Goal: Find specific page/section: Find specific page/section

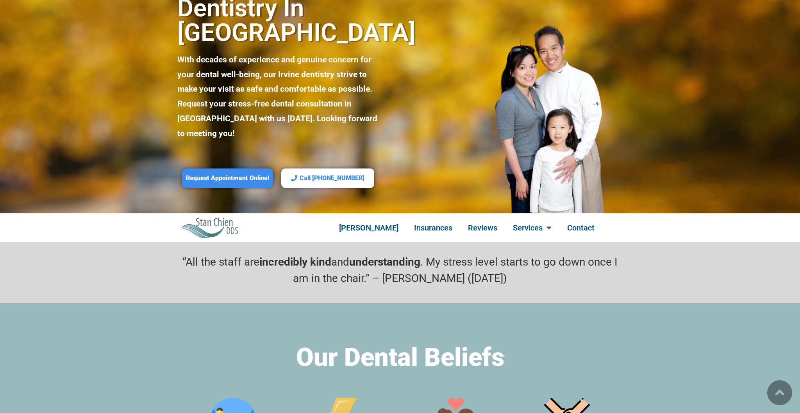
scroll to position [64, 0]
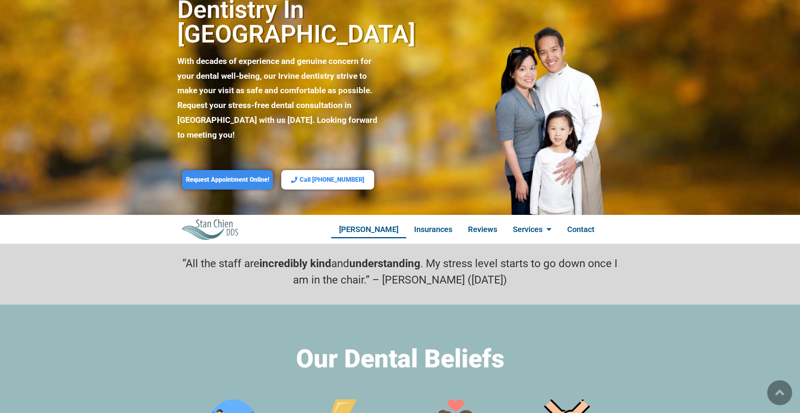
click at [360, 221] on link "[PERSON_NAME]" at bounding box center [368, 230] width 75 height 18
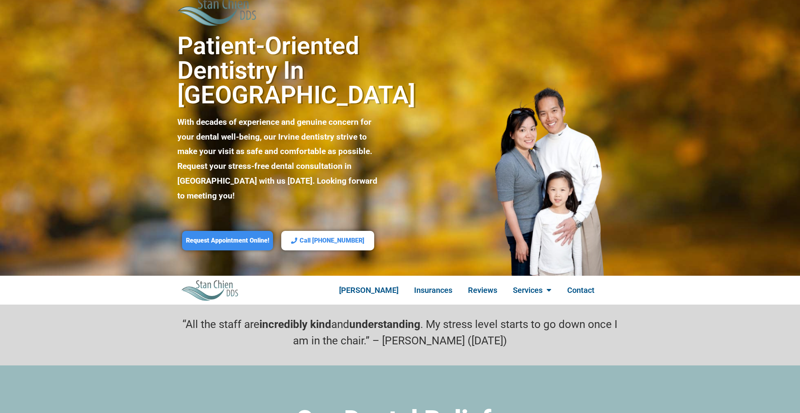
scroll to position [5, 0]
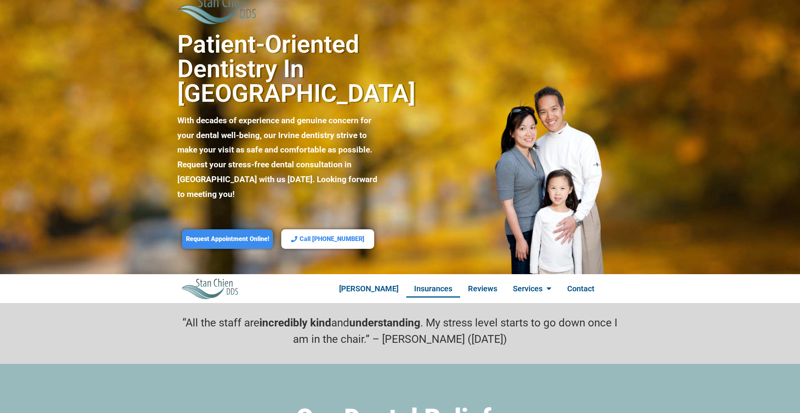
click at [441, 280] on link "Insurances" at bounding box center [433, 289] width 54 height 18
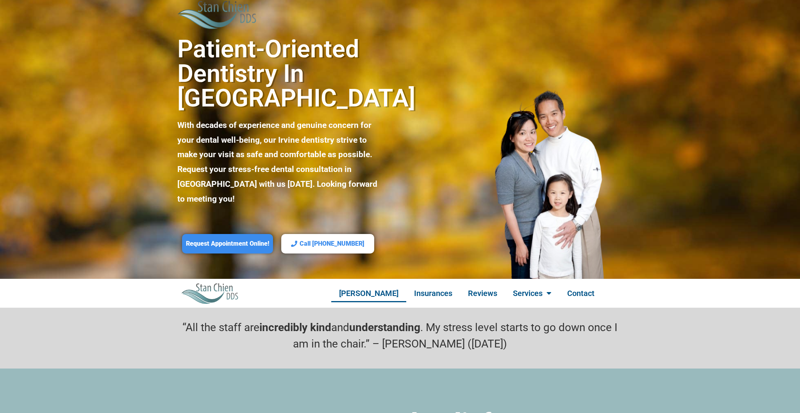
click at [388, 285] on link "[PERSON_NAME]" at bounding box center [368, 294] width 75 height 18
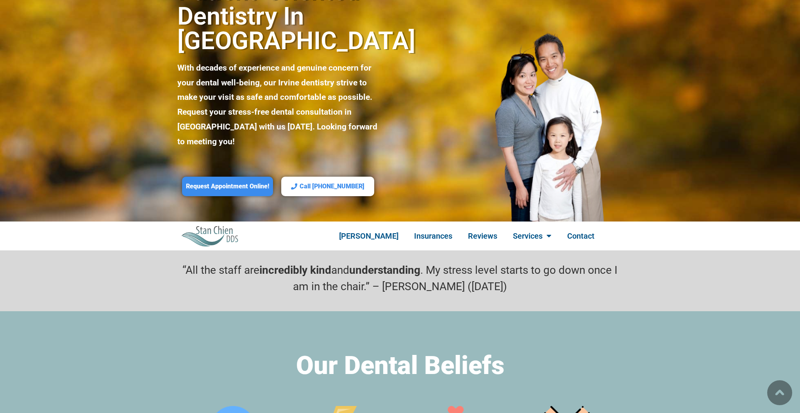
scroll to position [51, 0]
